Goal: Task Accomplishment & Management: Use online tool/utility

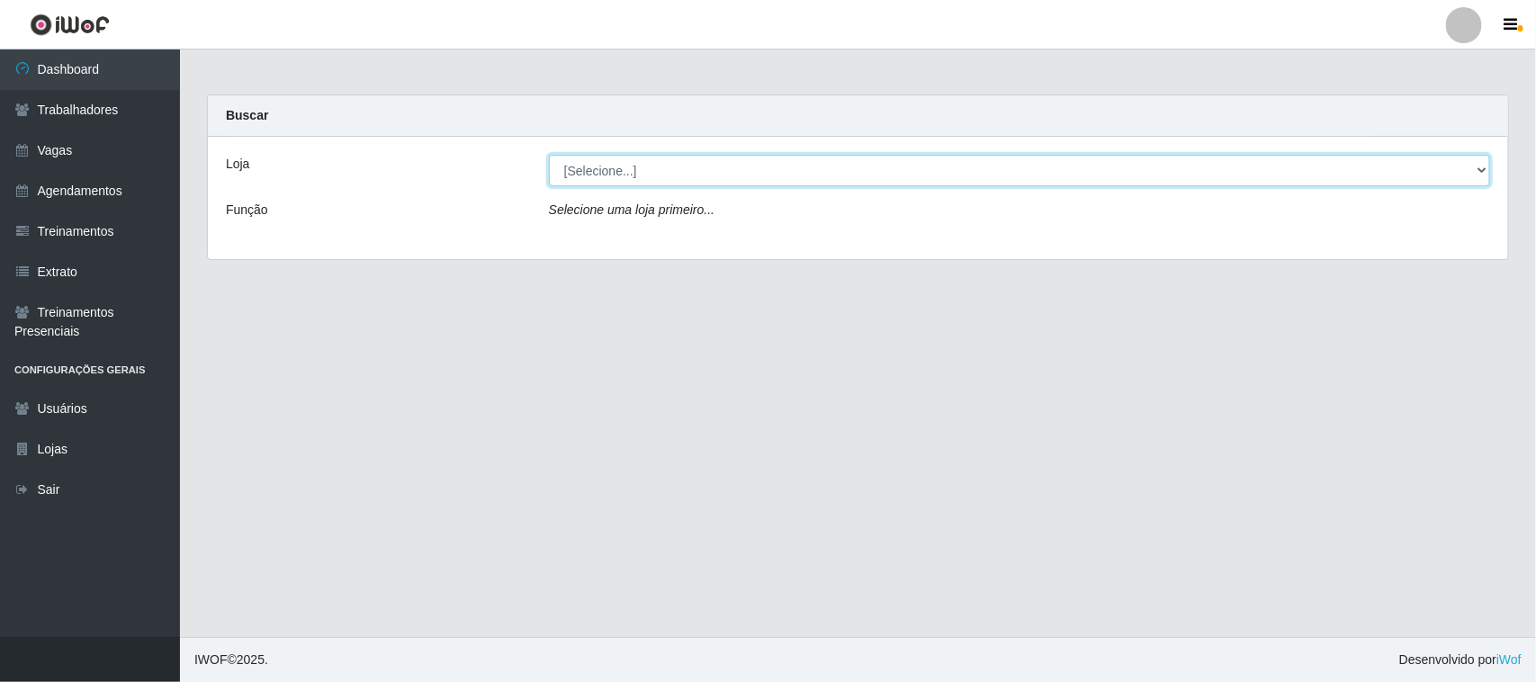
click at [789, 172] on select "[Selecione...] Nordestão - [GEOGRAPHIC_DATA]" at bounding box center [1019, 171] width 941 height 32
select select "382"
click at [549, 155] on select "[Selecione...] Nordestão - [GEOGRAPHIC_DATA]" at bounding box center [1019, 171] width 941 height 32
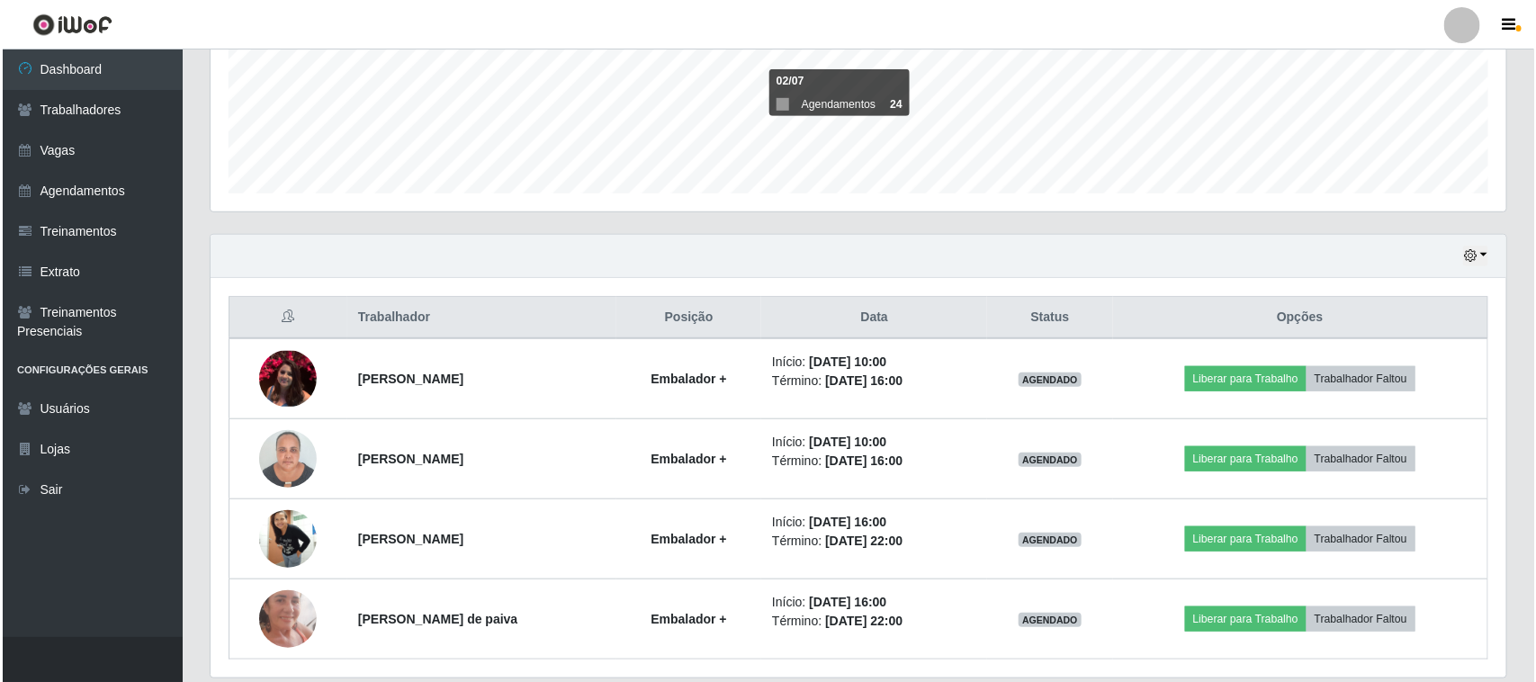
scroll to position [515, 0]
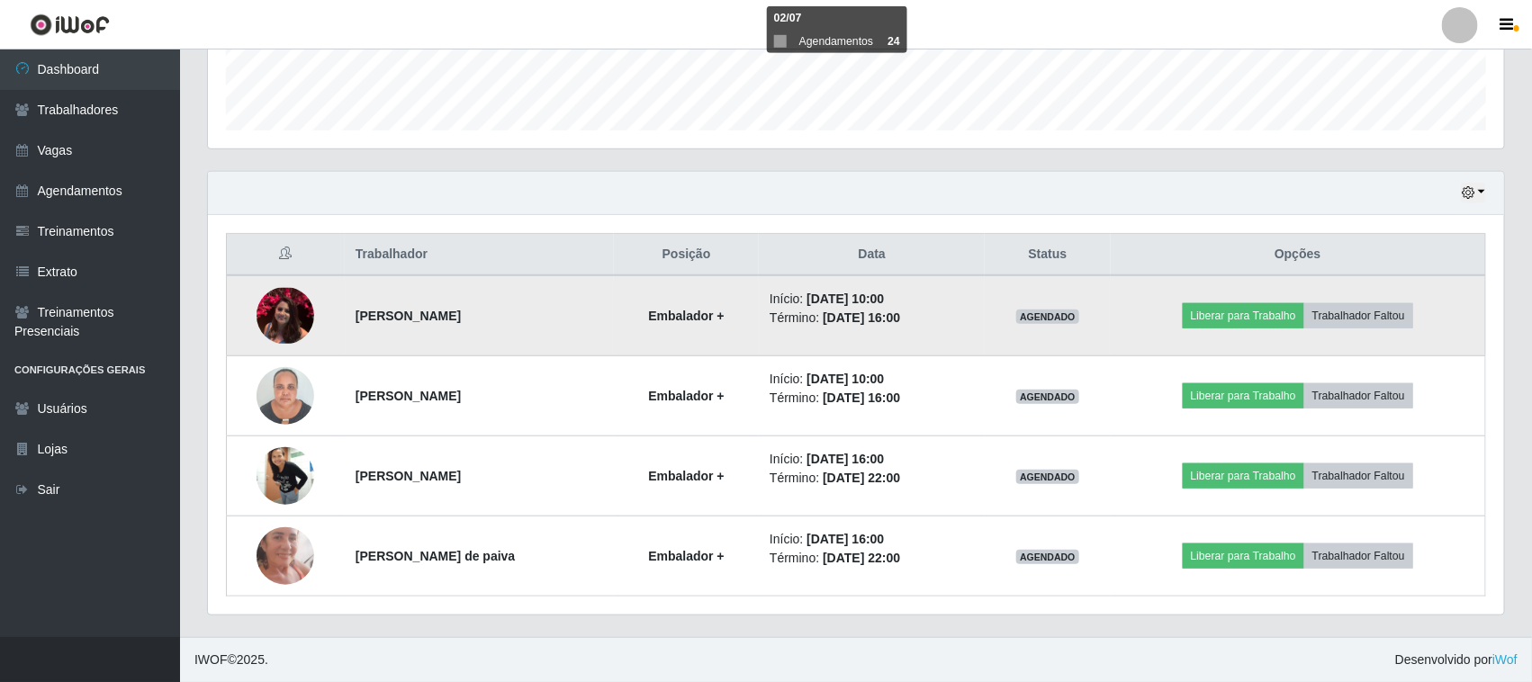
click at [273, 302] on img at bounding box center [286, 316] width 58 height 56
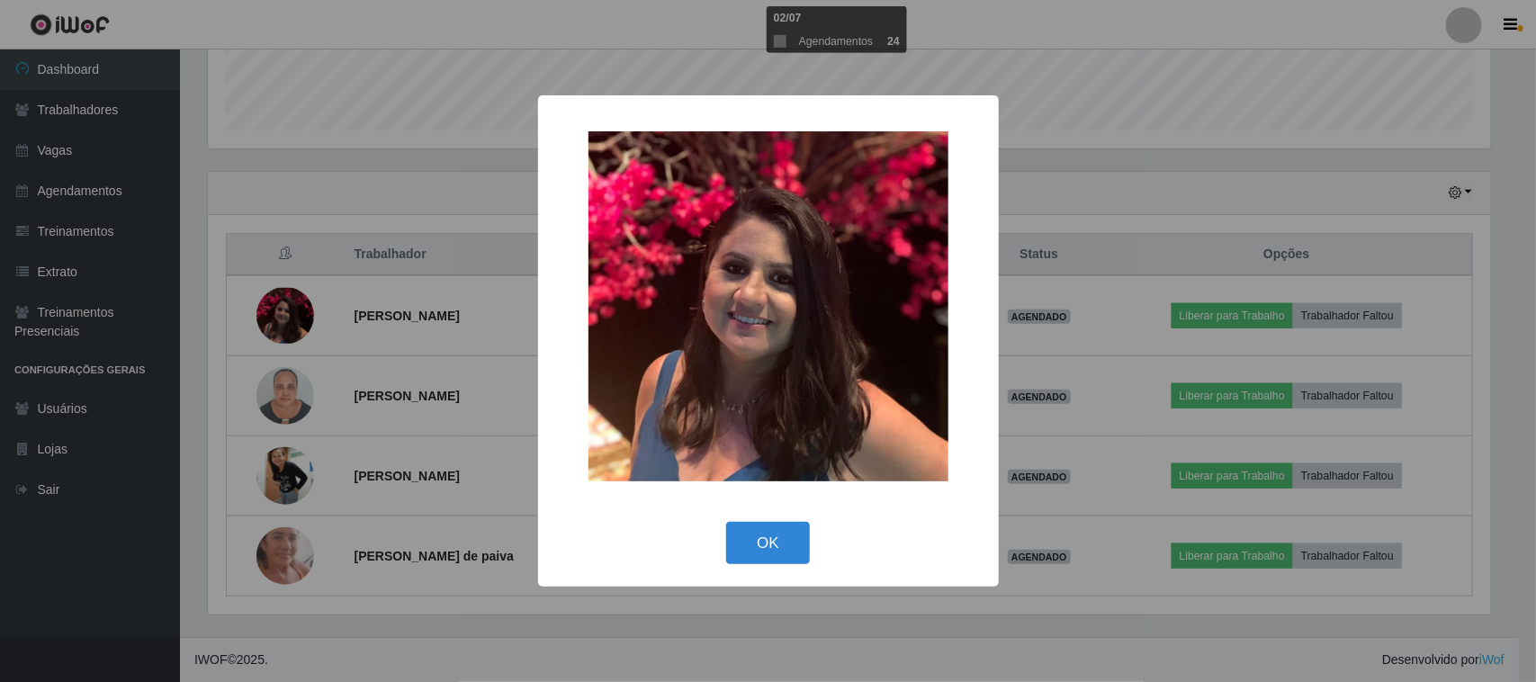
click at [380, 228] on div "× OK Cancel" at bounding box center [768, 341] width 1536 height 682
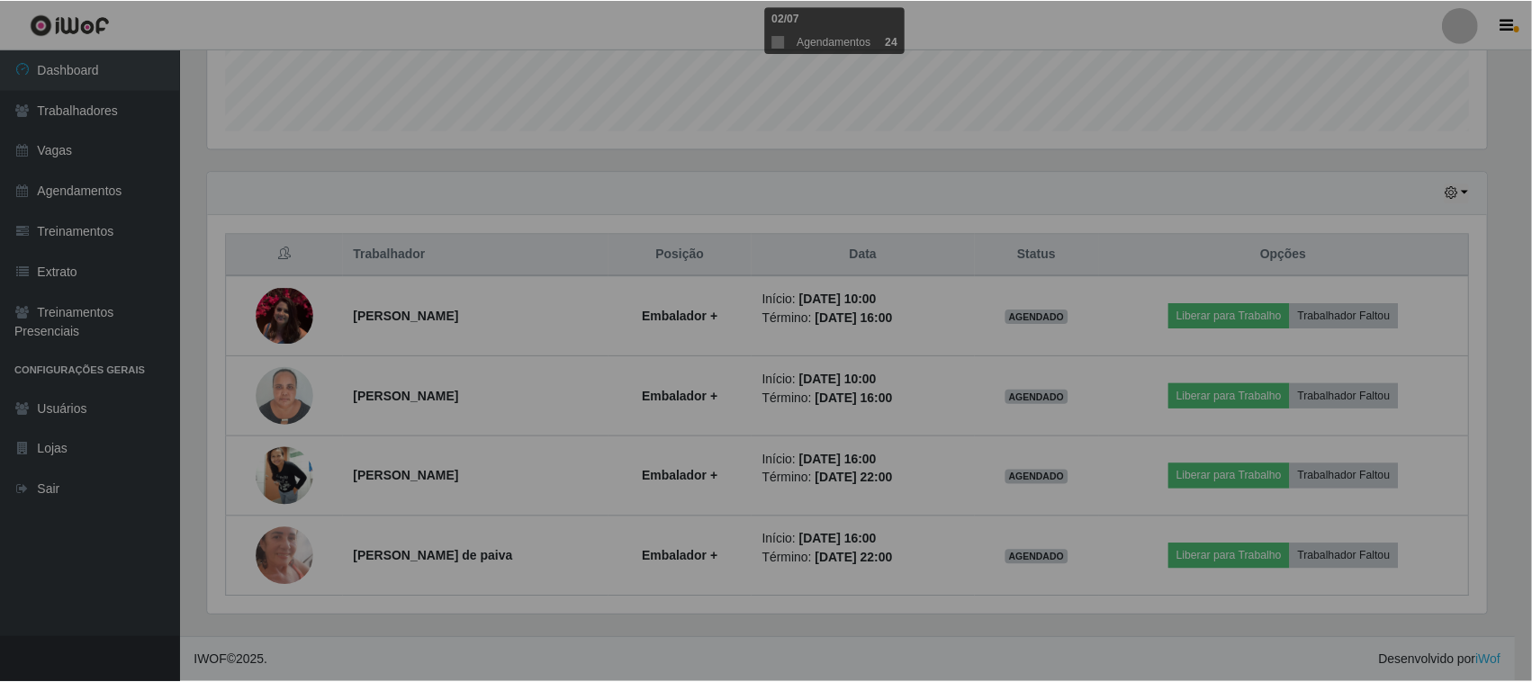
scroll to position [374, 1296]
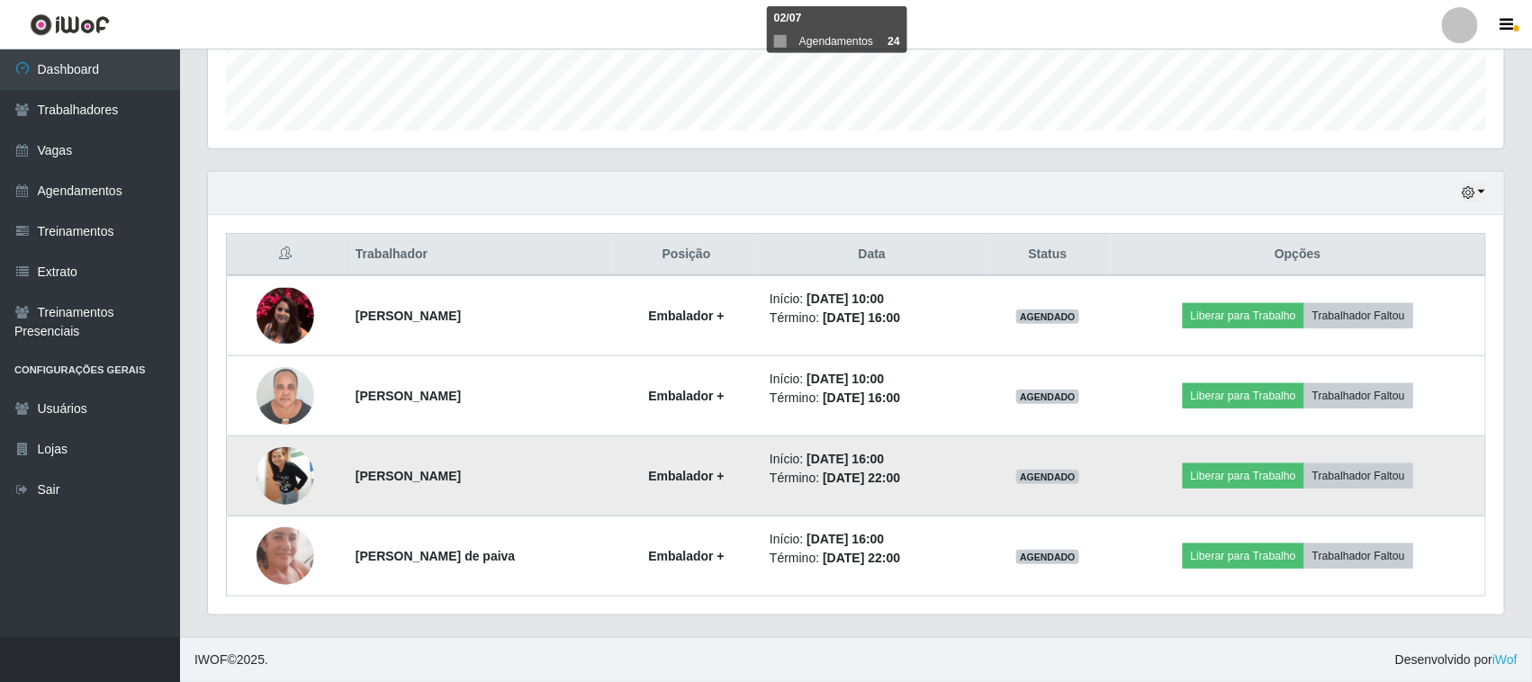
click at [275, 475] on img at bounding box center [286, 476] width 58 height 132
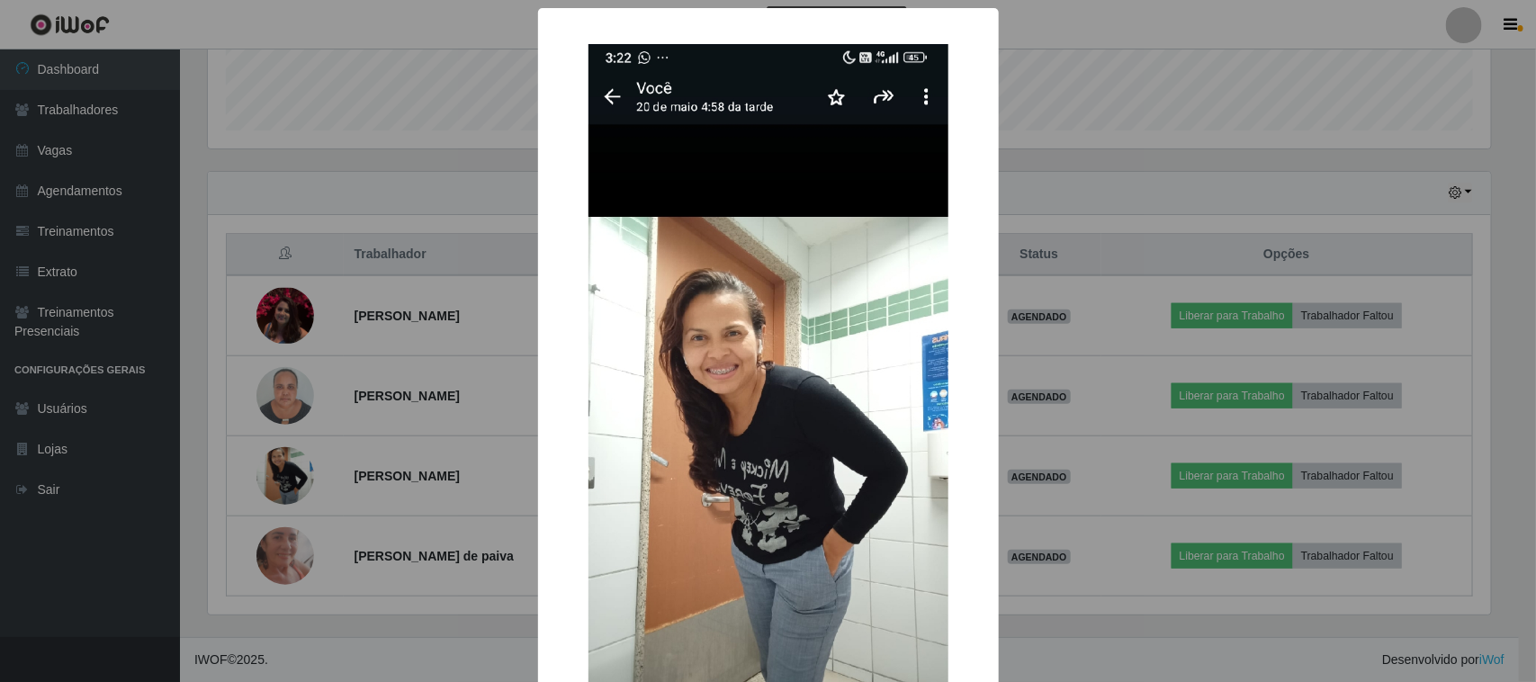
click at [437, 246] on div "× OK Cancel" at bounding box center [768, 341] width 1536 height 682
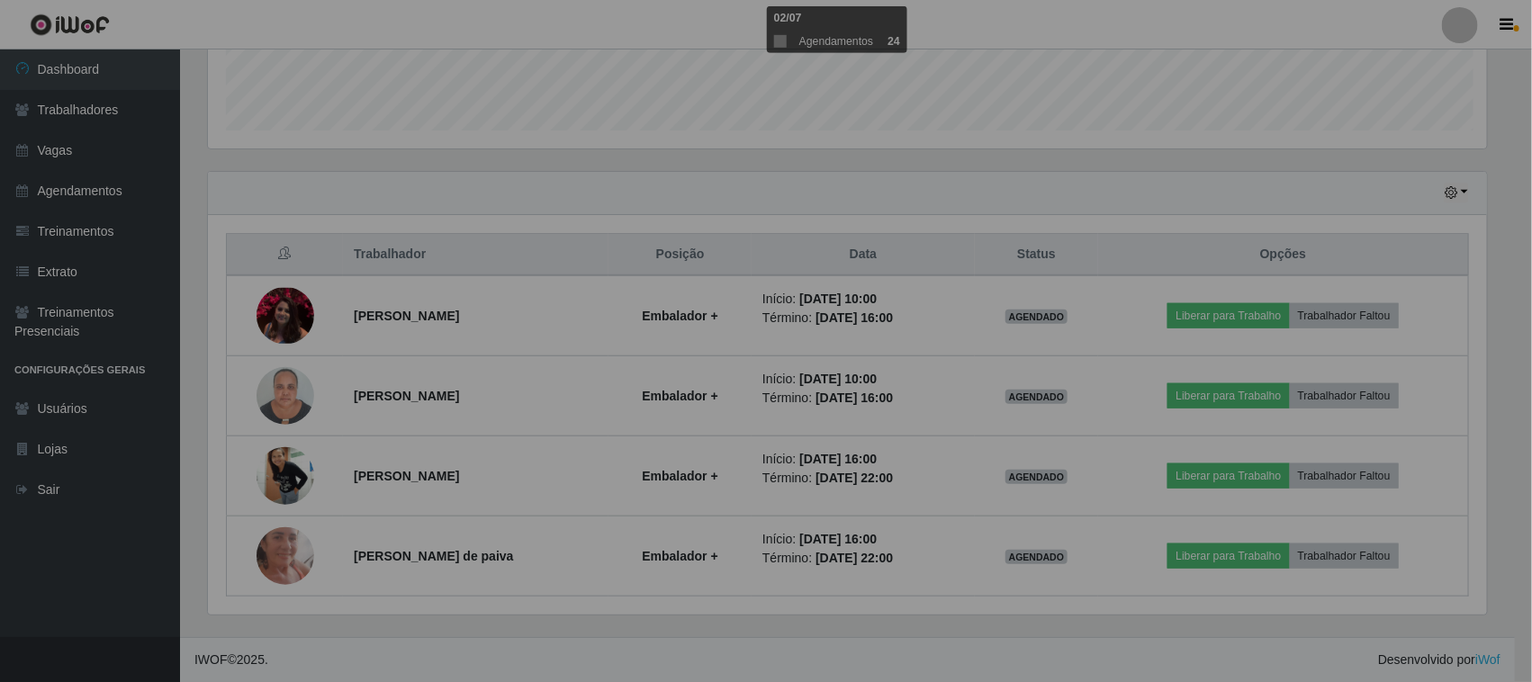
scroll to position [374, 1296]
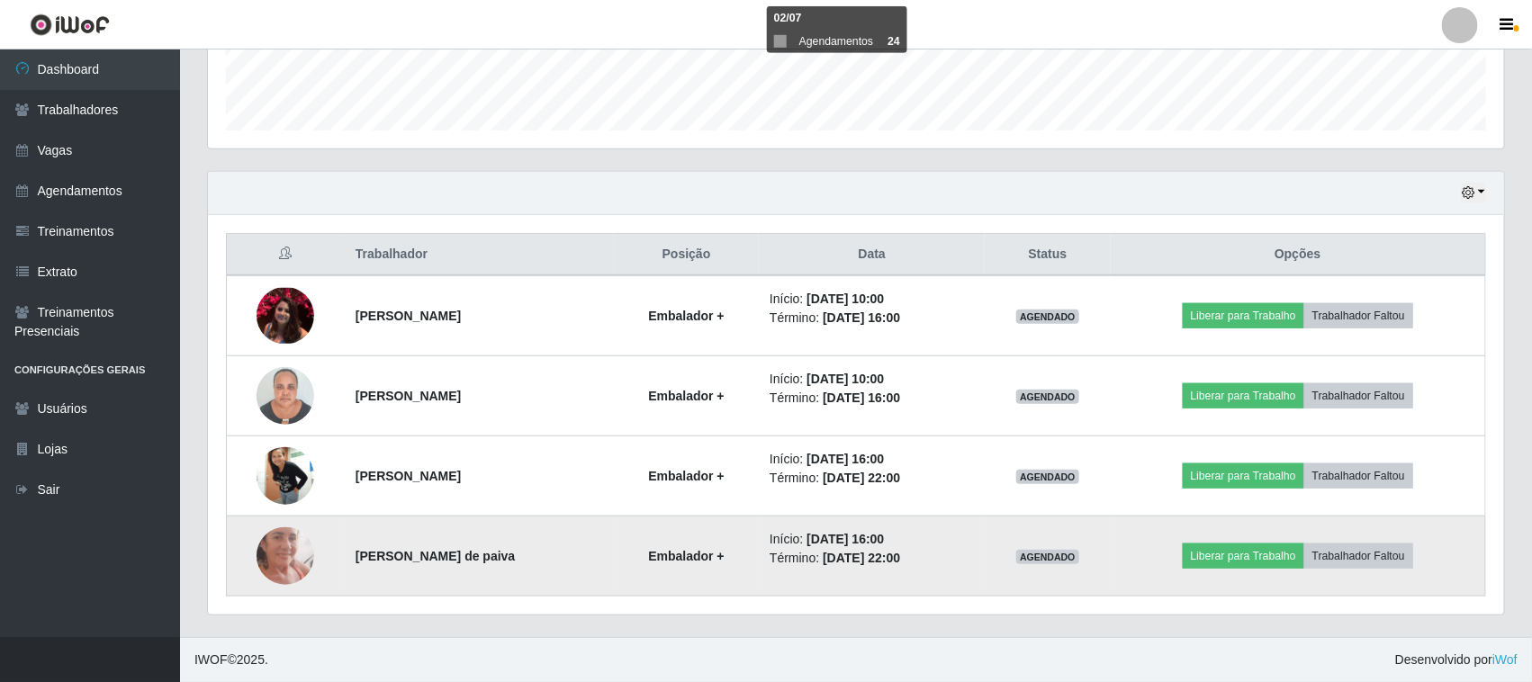
click at [275, 563] on img at bounding box center [286, 555] width 58 height 125
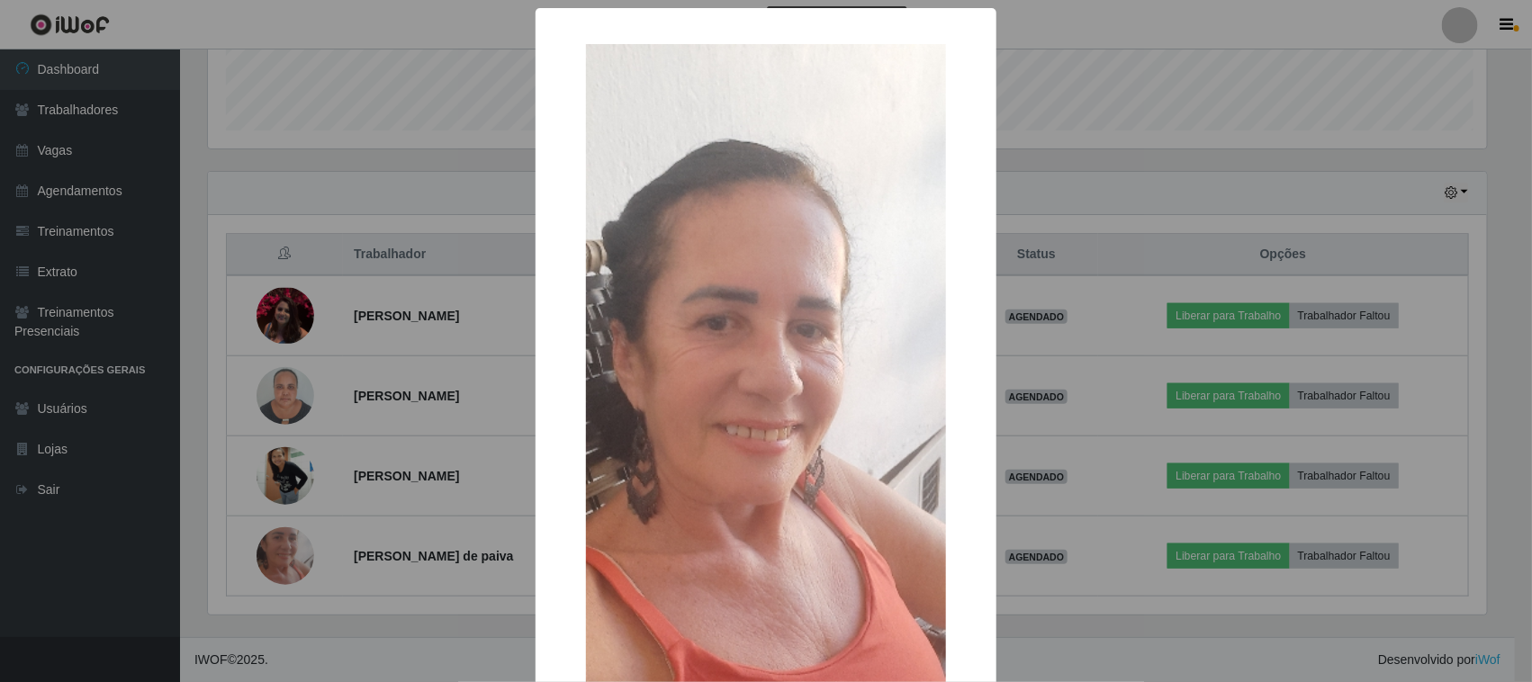
scroll to position [374, 1283]
click at [430, 136] on div "× OK Cancel" at bounding box center [768, 341] width 1536 height 682
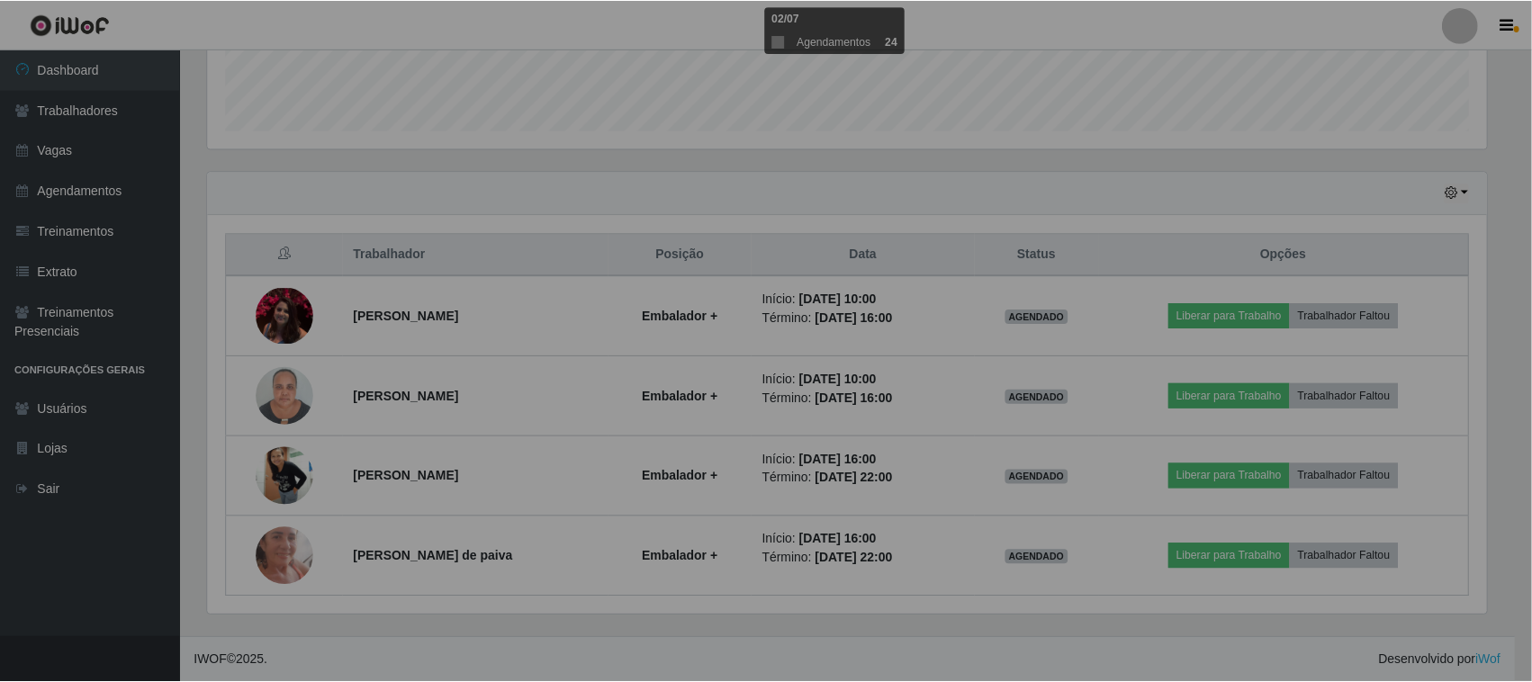
scroll to position [374, 1296]
